Goal: Task Accomplishment & Management: Manage account settings

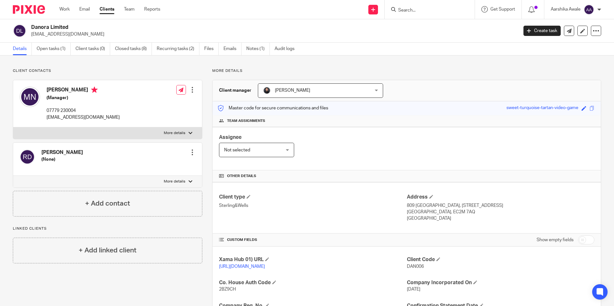
scroll to position [131, 0]
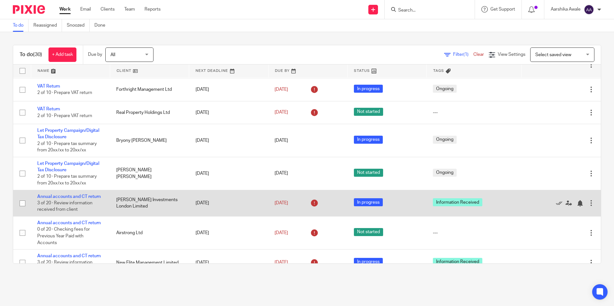
scroll to position [225, 0]
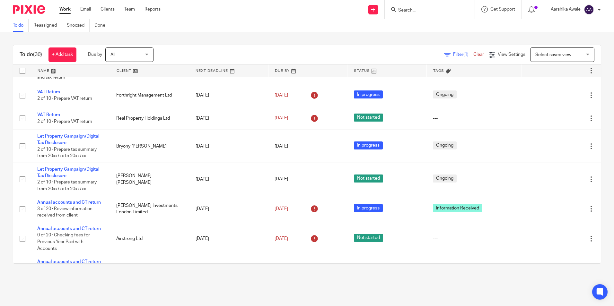
click at [597, 186] on div "To do (30) + Add task Due by All All Today Tomorrow This week Next week This mo…" at bounding box center [307, 154] width 614 height 245
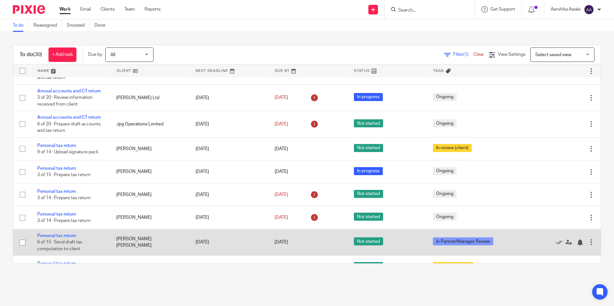
scroll to position [561, 0]
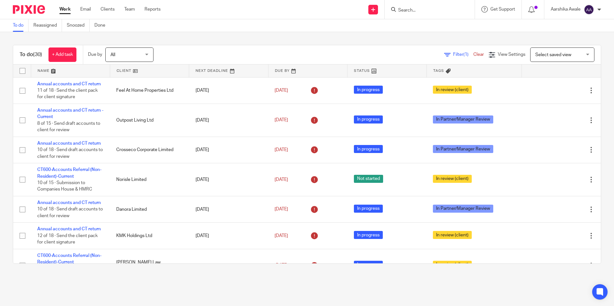
click at [400, 13] on input "Search" at bounding box center [427, 11] width 58 height 6
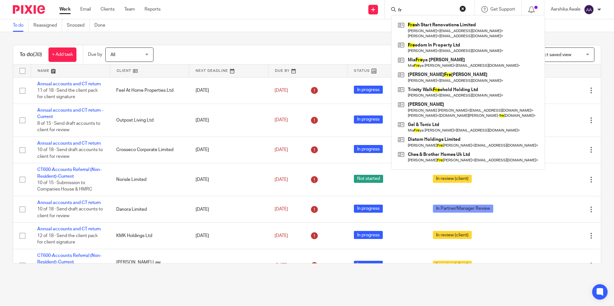
type input "f"
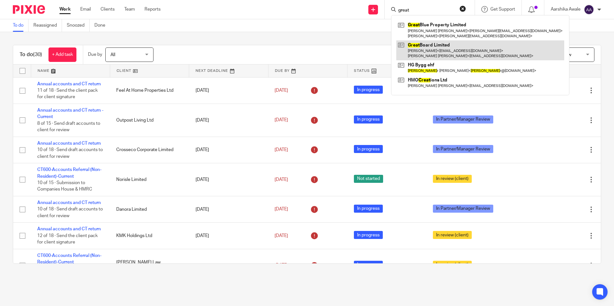
type input "great"
click at [425, 53] on link at bounding box center [480, 50] width 168 height 20
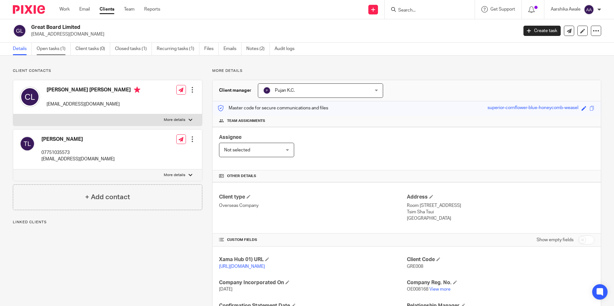
click at [49, 47] on link "Open tasks (1)" at bounding box center [54, 49] width 34 height 13
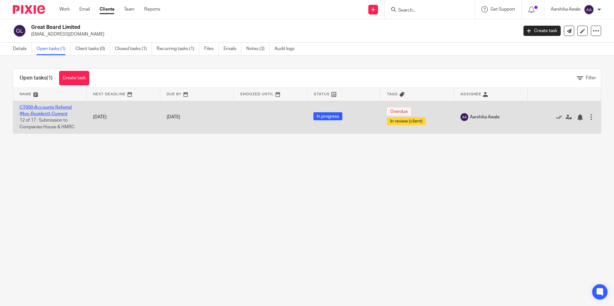
click at [33, 105] on link "CT600-Accounts Referral (Non-Resident)-Current" at bounding box center [46, 110] width 52 height 11
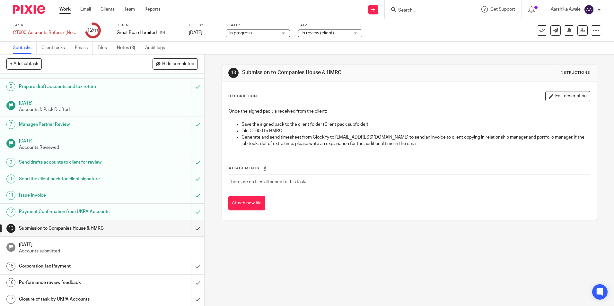
scroll to position [73, 0]
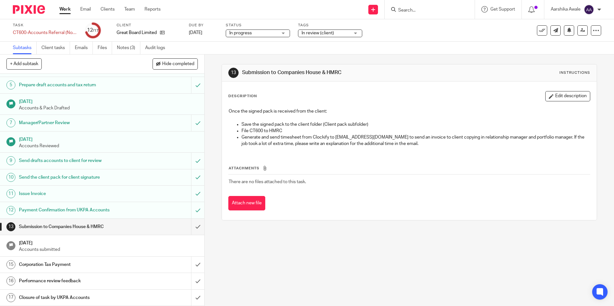
click at [116, 51] on ul "Subtasks Client tasks Emails Files Notes (3) Audit logs" at bounding box center [94, 48] width 162 height 13
click at [121, 48] on link "Notes (3)" at bounding box center [128, 48] width 23 height 13
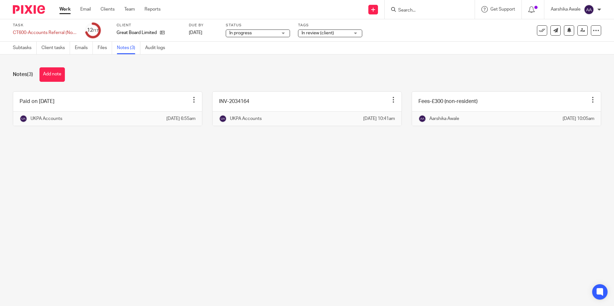
click at [269, 71] on div "Notes (3) Add note" at bounding box center [307, 74] width 589 height 14
click at [581, 31] on icon at bounding box center [583, 30] width 5 height 5
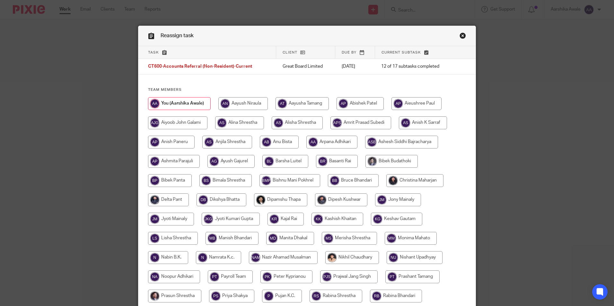
click at [184, 105] on input "radio" at bounding box center [179, 103] width 63 height 13
click at [243, 102] on input "radio" at bounding box center [242, 103] width 49 height 13
radio input "true"
click at [201, 105] on input "radio" at bounding box center [178, 103] width 61 height 13
radio input "true"
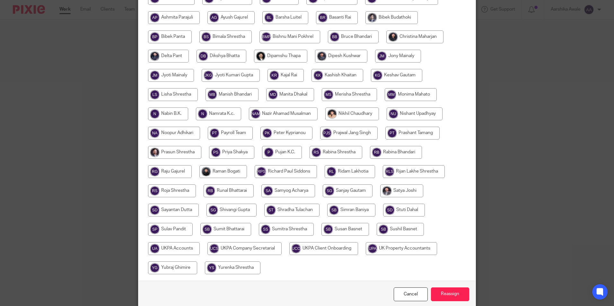
scroll to position [172, 0]
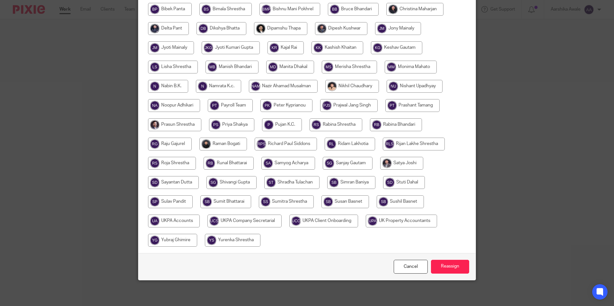
click at [448, 257] on div "Cancel Reassign" at bounding box center [306, 266] width 337 height 27
click at [440, 265] on input "Reassign" at bounding box center [450, 267] width 38 height 14
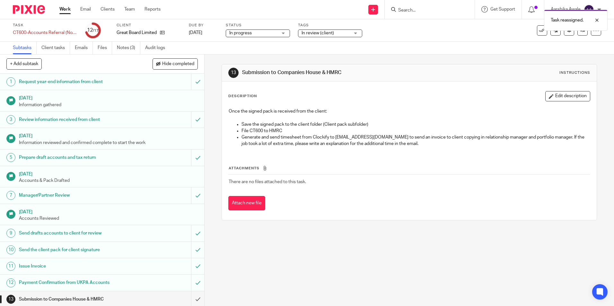
click at [25, 11] on img at bounding box center [29, 9] width 32 height 9
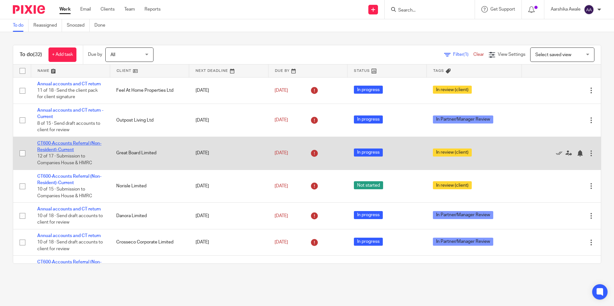
click at [70, 145] on link "CT600-Accounts Referral (Non-Resident)-Current" at bounding box center [69, 146] width 64 height 11
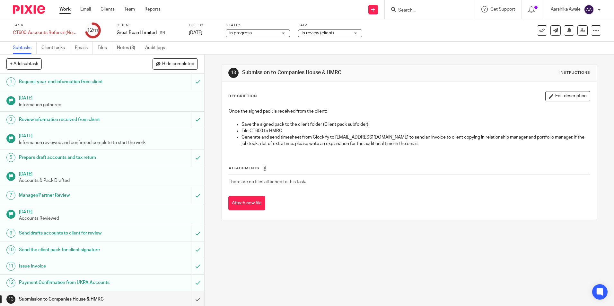
click at [326, 34] on span "In review (client)" at bounding box center [318, 33] width 32 height 4
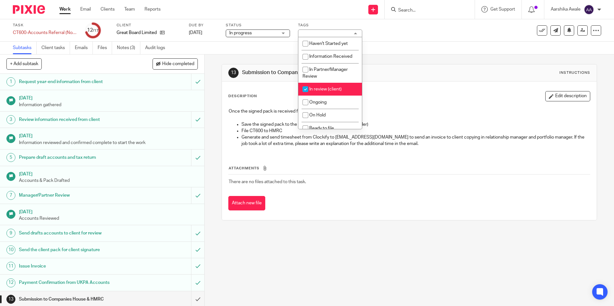
click at [316, 92] on li "In review (client)" at bounding box center [330, 89] width 64 height 13
checkbox input "false"
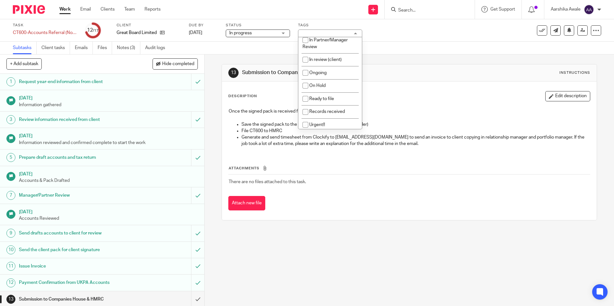
scroll to position [64, 0]
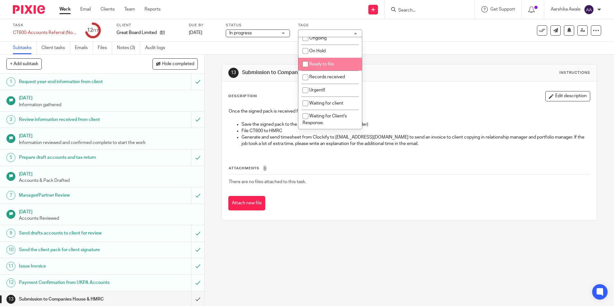
click at [325, 66] on span "Ready to file" at bounding box center [321, 64] width 25 height 4
checkbox input "true"
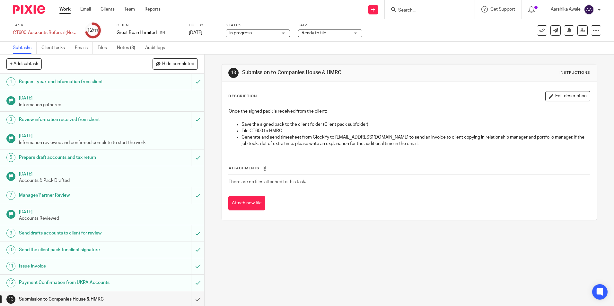
click at [391, 46] on div "Subtasks Client tasks Emails Files Notes (3) Audit logs" at bounding box center [307, 48] width 614 height 13
click at [27, 13] on img at bounding box center [29, 9] width 32 height 9
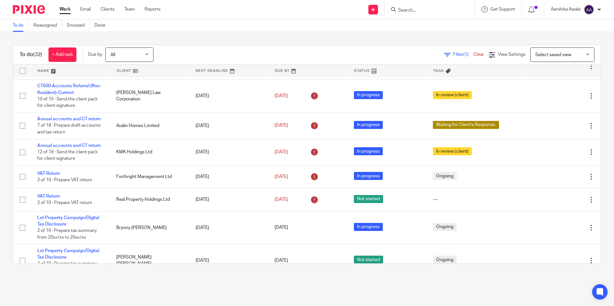
scroll to position [161, 0]
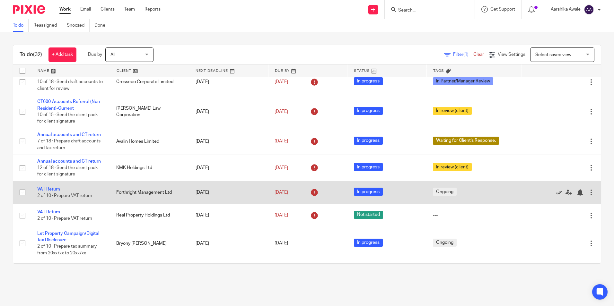
click at [49, 189] on link "VAT Return" at bounding box center [48, 189] width 23 height 4
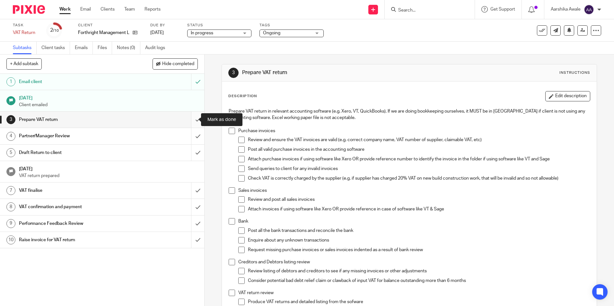
click at [187, 119] on input "submit" at bounding box center [102, 120] width 204 height 16
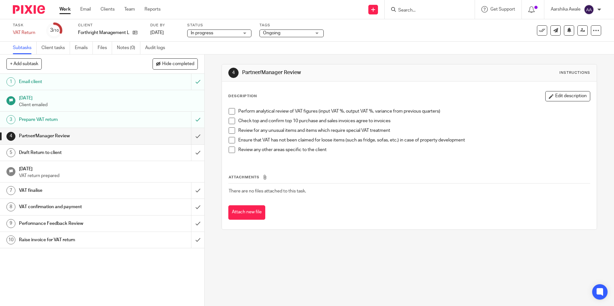
click at [305, 35] on span "Ongoing" at bounding box center [287, 33] width 48 height 7
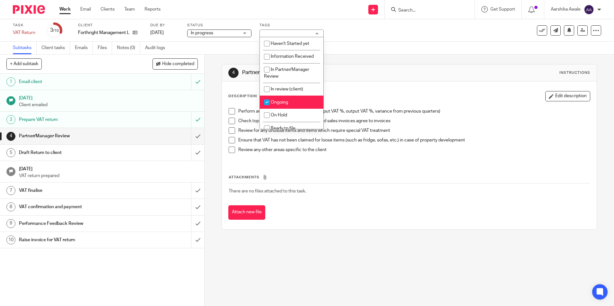
click at [300, 102] on li "Ongoing" at bounding box center [292, 102] width 64 height 13
checkbox input "false"
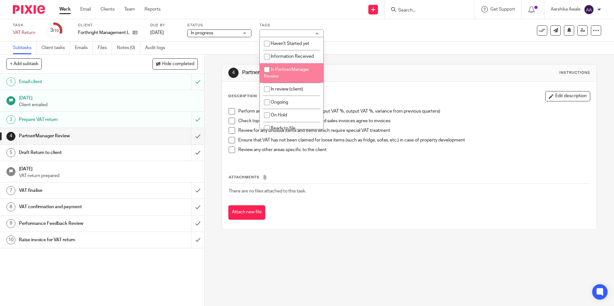
click at [290, 66] on li "In Partner/Manager Review" at bounding box center [292, 73] width 64 height 20
checkbox input "true"
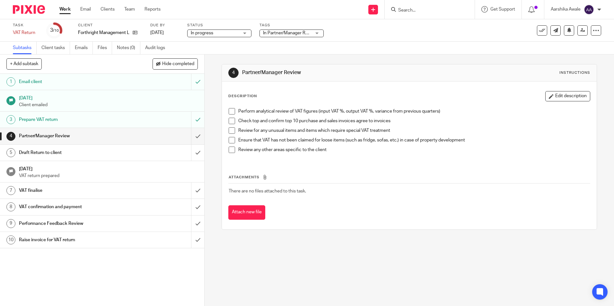
drag, startPoint x: 409, startPoint y: 65, endPoint x: 604, endPoint y: 43, distance: 196.5
click at [410, 64] on div "4 Partner/Manager Review Instructions Description Edit description Perform anal…" at bounding box center [409, 147] width 375 height 166
click at [579, 34] on link at bounding box center [583, 30] width 10 height 10
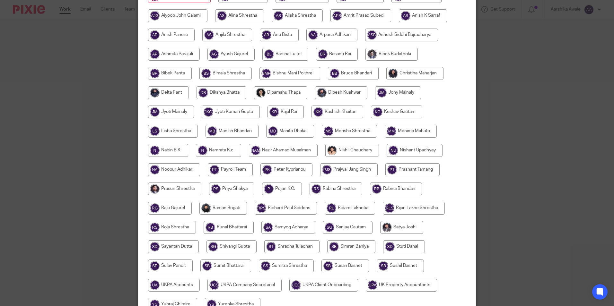
click at [209, 209] on input "radio" at bounding box center [224, 208] width 48 height 13
radio input "true"
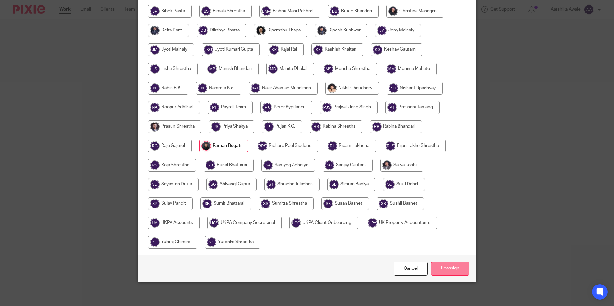
scroll to position [172, 0]
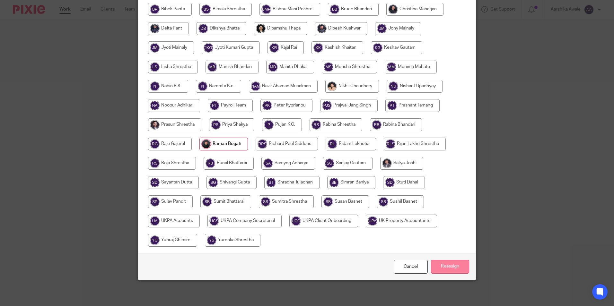
click at [460, 269] on input "Reassign" at bounding box center [450, 267] width 38 height 14
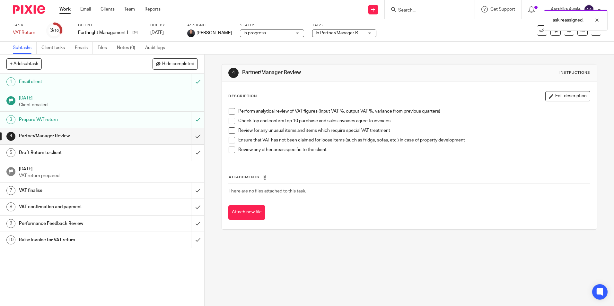
click at [30, 9] on img at bounding box center [29, 9] width 32 height 9
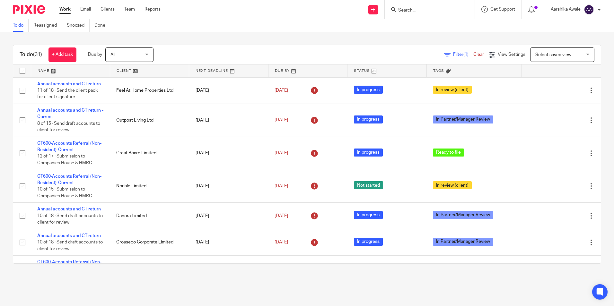
click at [9, 212] on div "To do (31) + Add task Due by All All Today Tomorrow This week Next week This mo…" at bounding box center [307, 154] width 614 height 245
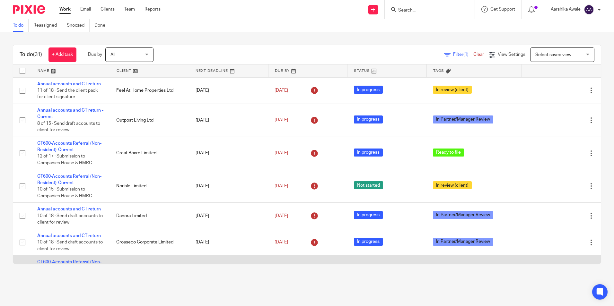
click at [446, 261] on td "In review (client)" at bounding box center [474, 272] width 95 height 33
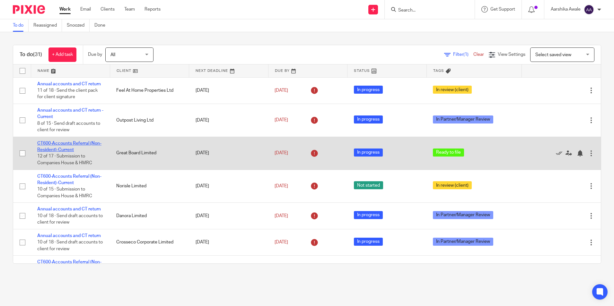
click at [64, 145] on link "CT600-Accounts Referral (Non-Resident)-Current" at bounding box center [69, 146] width 64 height 11
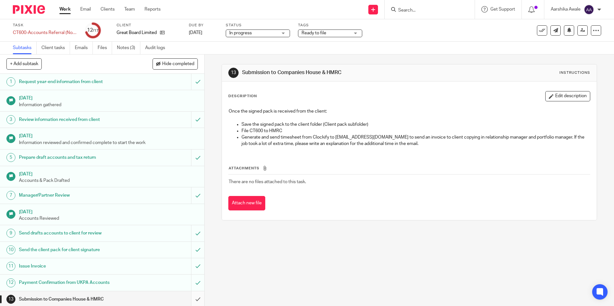
scroll to position [73, 0]
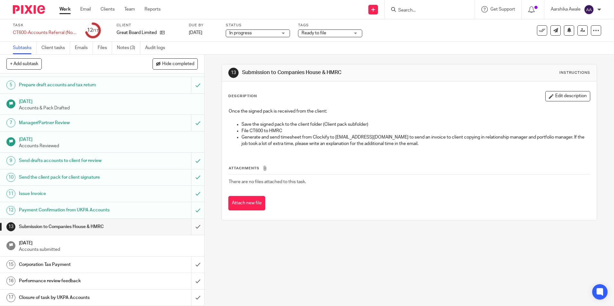
click at [185, 228] on input "submit" at bounding box center [102, 227] width 204 height 16
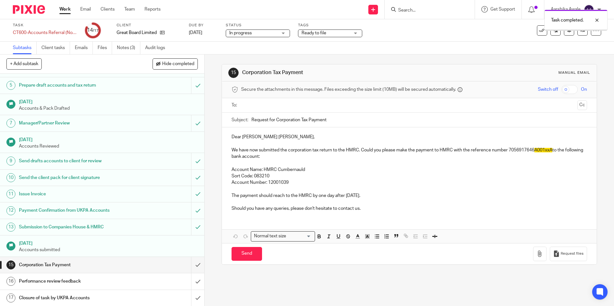
scroll to position [73, 0]
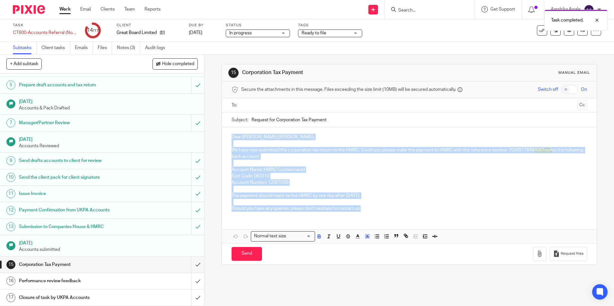
drag, startPoint x: 228, startPoint y: 133, endPoint x: 362, endPoint y: 216, distance: 158.1
click at [362, 216] on div "Dear [PERSON_NAME] [PERSON_NAME], We have now submitted the corporation tax ret…" at bounding box center [409, 172] width 375 height 89
copy div "Dear [PERSON_NAME] [PERSON_NAME], We have now submitted the corporation tax ret…"
click at [162, 30] on icon at bounding box center [162, 32] width 5 height 5
click at [163, 32] on icon at bounding box center [162, 32] width 5 height 5
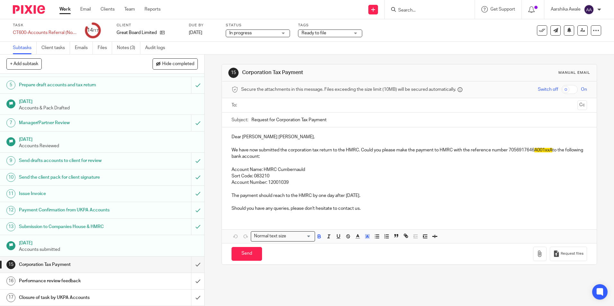
drag, startPoint x: 337, startPoint y: 125, endPoint x: 218, endPoint y: 127, distance: 118.6
click at [218, 127] on div "15 Corporation Tax Payment Manual email Secure the attachments in this message.…" at bounding box center [410, 181] width 410 height 252
click at [161, 31] on icon at bounding box center [162, 32] width 5 height 5
click at [23, 14] on div at bounding box center [26, 9] width 53 height 19
click at [25, 13] on img at bounding box center [29, 9] width 32 height 9
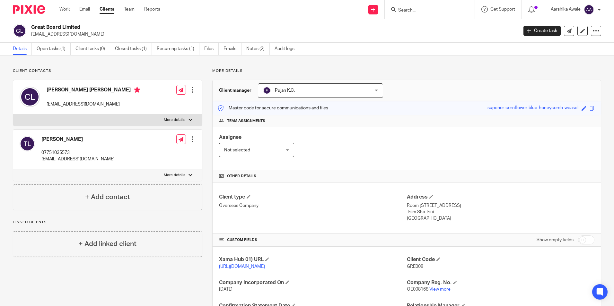
click at [366, 163] on div "Assignee Not selected Not selected Not selected [PERSON_NAME] [PERSON_NAME] [PE…" at bounding box center [407, 148] width 388 height 43
click at [204, 189] on div "More details Client manager Pujan K.C. Pujan K.C. [PERSON_NAME] [PERSON_NAME] […" at bounding box center [401, 220] width 399 height 304
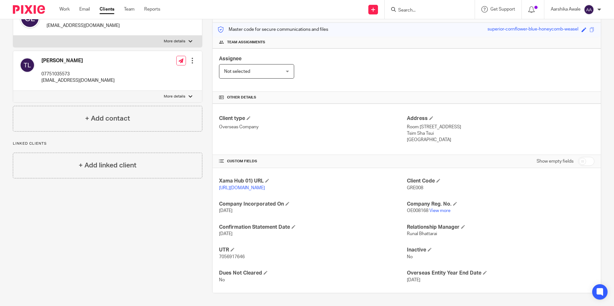
scroll to position [92, 0]
drag, startPoint x: 243, startPoint y: 118, endPoint x: 231, endPoint y: 87, distance: 33.4
click at [439, 209] on link "View more" at bounding box center [440, 211] width 21 height 4
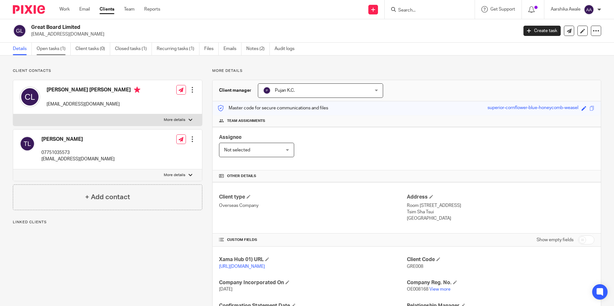
click at [51, 45] on link "Open tasks (1)" at bounding box center [54, 49] width 34 height 13
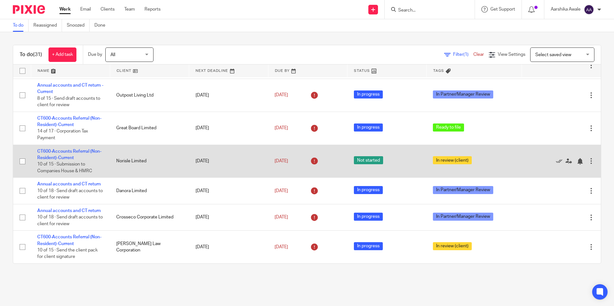
scroll to position [32, 0]
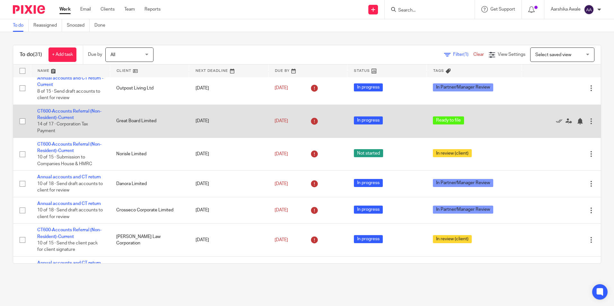
click at [73, 108] on td "CT600-Accounts Referral (Non-Resident)-Current 14 of 17 · Corporation Tax Payme…" at bounding box center [70, 121] width 79 height 33
click at [66, 115] on td "CT600-Accounts Referral (Non-Resident)-Current 14 of 17 · Corporation Tax Payme…" at bounding box center [70, 121] width 79 height 33
click at [64, 111] on link "CT600-Accounts Referral (Non-Resident)-Current" at bounding box center [69, 114] width 64 height 11
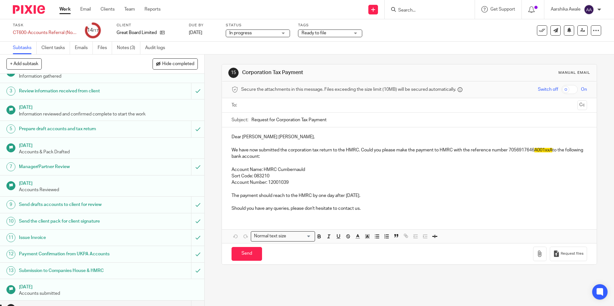
scroll to position [73, 0]
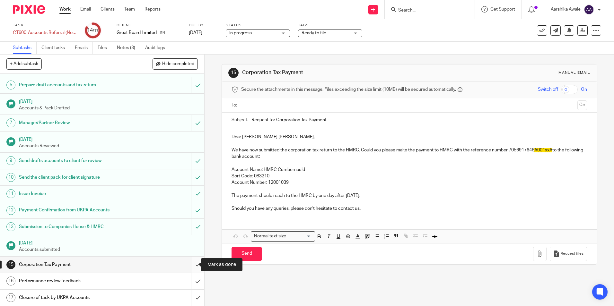
click at [193, 267] on input "submit" at bounding box center [102, 265] width 204 height 16
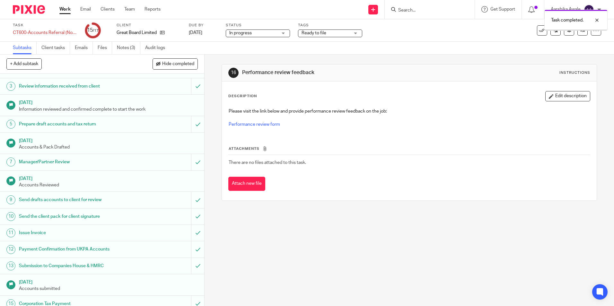
scroll to position [73, 0]
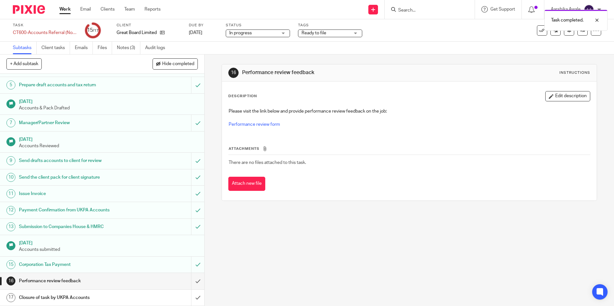
click at [344, 31] on div "Task completed." at bounding box center [457, 18] width 301 height 24
click at [344, 31] on span "Ready to file" at bounding box center [326, 33] width 48 height 7
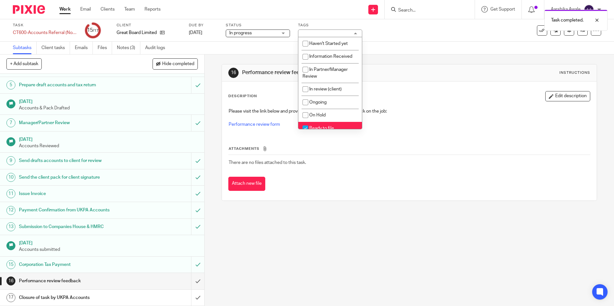
click at [333, 124] on li "Ready to file" at bounding box center [330, 128] width 64 height 13
checkbox input "false"
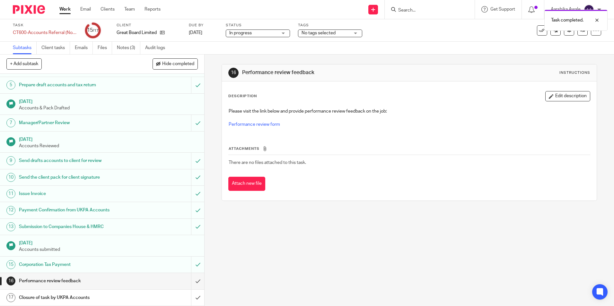
click at [462, 93] on div "Description Edit description" at bounding box center [409, 96] width 362 height 10
click at [297, 273] on div "16 Performance review feedback Instructions Description Edit description Please…" at bounding box center [410, 181] width 410 height 252
click at [12, 8] on div at bounding box center [26, 9] width 53 height 19
click at [15, 11] on img at bounding box center [29, 9] width 32 height 9
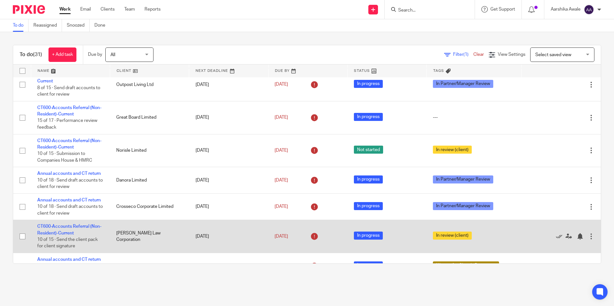
scroll to position [32, 0]
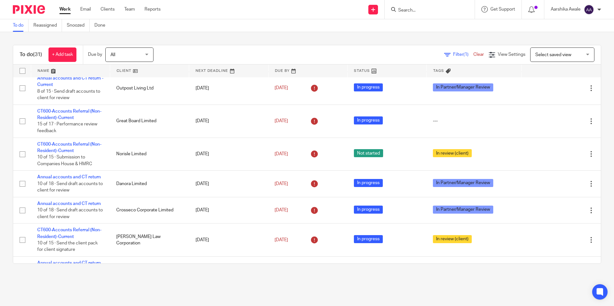
click at [0, 180] on html "Work Email Clients Team Reports Work Email Clients Team Reports Settings Send n…" at bounding box center [307, 153] width 614 height 306
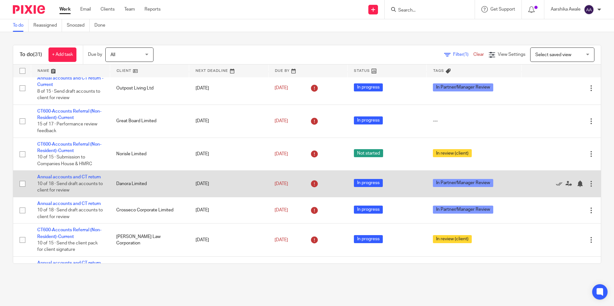
click at [76, 174] on td "Annual accounts and CT return 10 of 18 · Send draft accounts to client for revi…" at bounding box center [70, 184] width 79 height 26
click at [76, 176] on link "Annual accounts and CT return" at bounding box center [69, 177] width 64 height 4
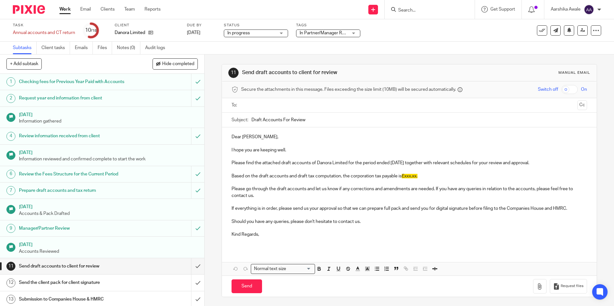
click at [337, 31] on span "In Partner/Manager Review" at bounding box center [324, 33] width 48 height 7
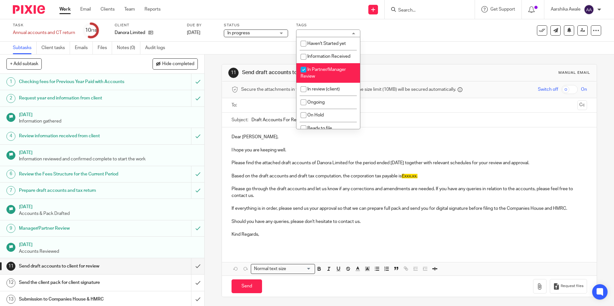
click at [335, 71] on span "In Partner/Manager Review" at bounding box center [323, 72] width 45 height 11
checkbox input "false"
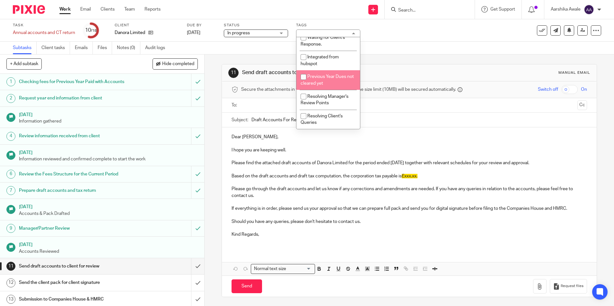
scroll to position [143, 0]
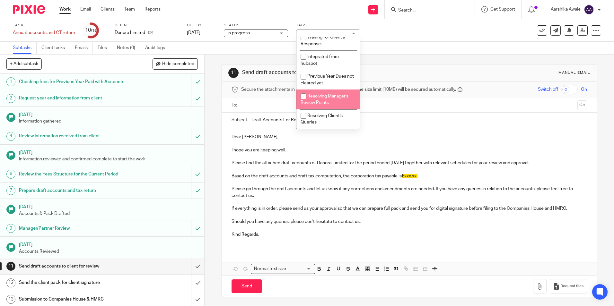
click at [306, 99] on input "checkbox" at bounding box center [303, 96] width 12 height 12
checkbox input "true"
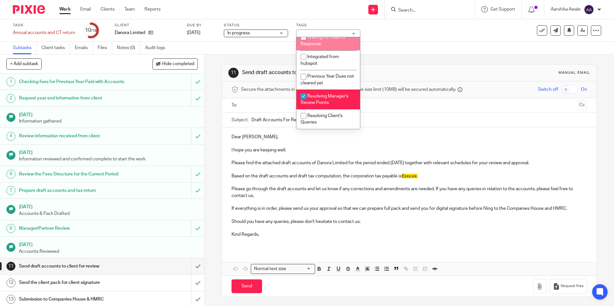
click at [255, 53] on div "Subtasks Client tasks Emails Files Notes (0) Audit logs" at bounding box center [307, 48] width 614 height 13
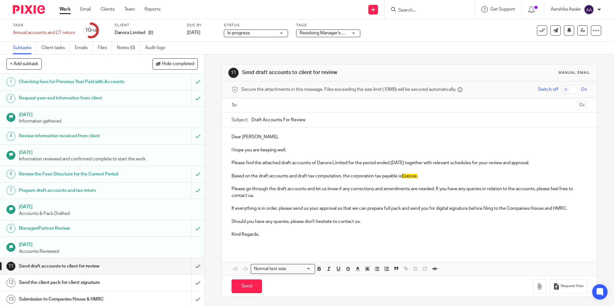
click at [22, 5] on img at bounding box center [29, 9] width 32 height 9
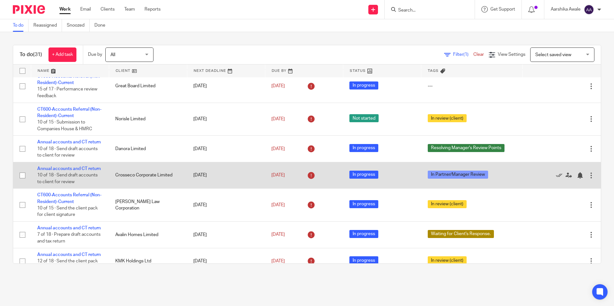
scroll to position [64, 0]
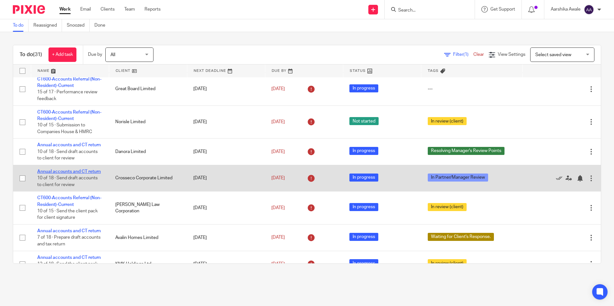
click at [83, 174] on link "Annual accounts and CT return" at bounding box center [69, 172] width 64 height 4
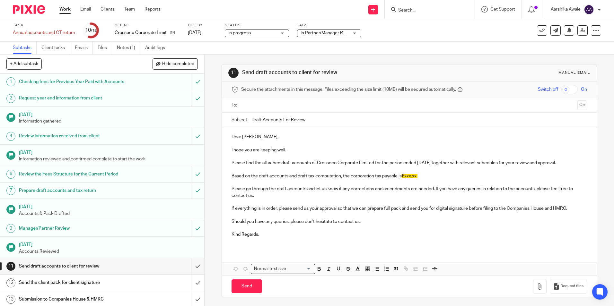
click at [333, 31] on span "In Partner/Manager Review" at bounding box center [328, 33] width 54 height 4
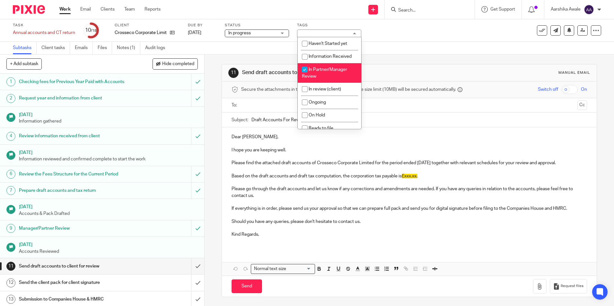
click at [332, 68] on span "In Partner/Manager Review" at bounding box center [324, 72] width 45 height 11
checkbox input "false"
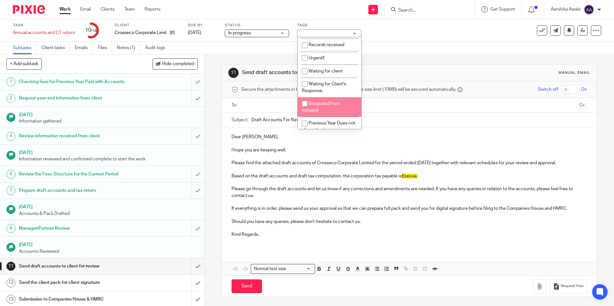
scroll to position [143, 0]
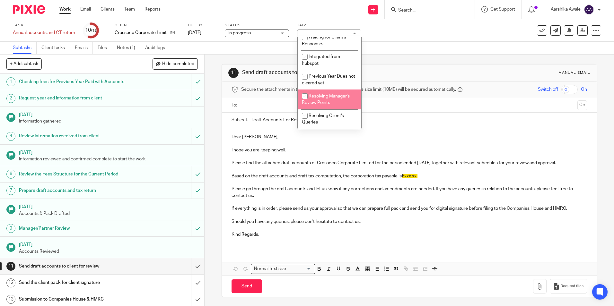
click at [312, 99] on li "Resolving Manager's Review Points" at bounding box center [330, 100] width 64 height 20
checkbox input "true"
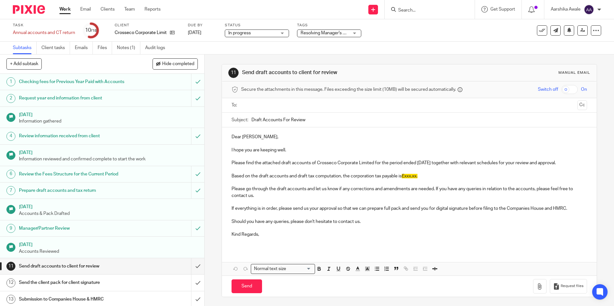
click at [206, 86] on div "11 Send draft accounts to client for review Manual email Secure the attachments…" at bounding box center [410, 181] width 410 height 252
click at [32, 8] on img at bounding box center [29, 9] width 32 height 9
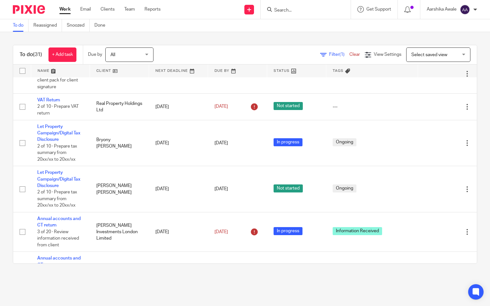
scroll to position [443, 0]
